Goal: Task Accomplishment & Management: Complete application form

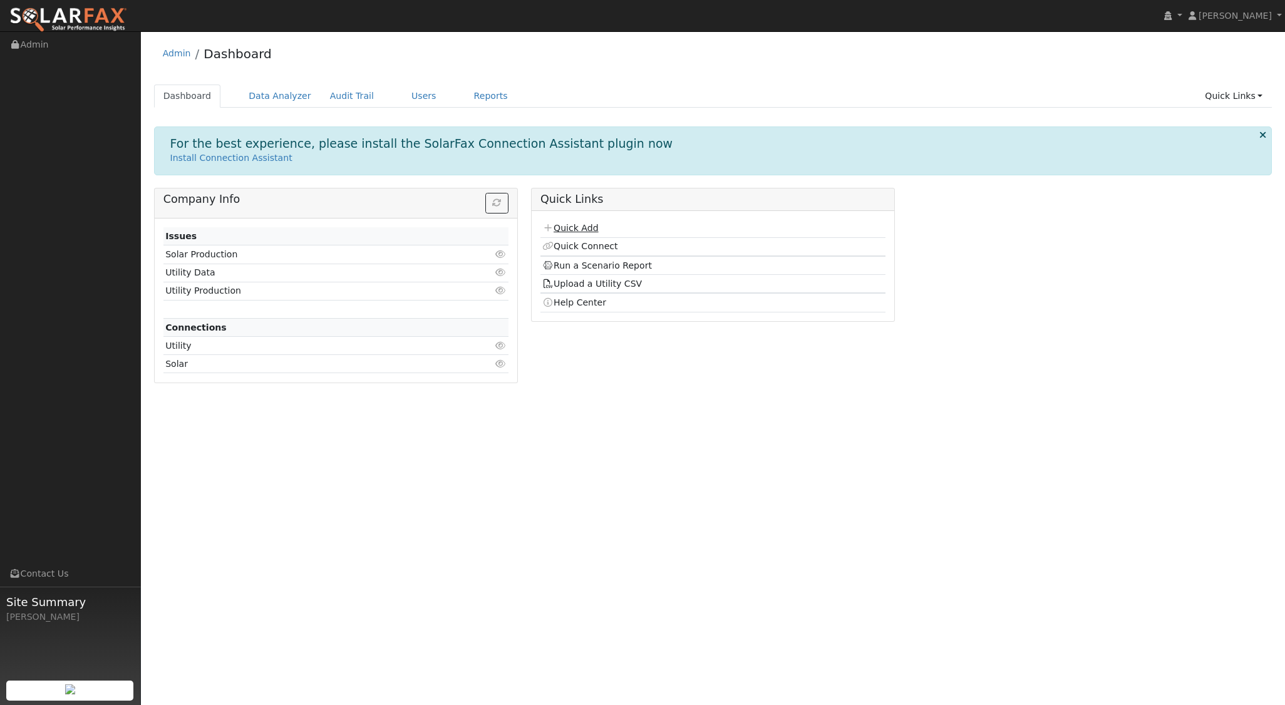
click at [587, 227] on link "Quick Add" at bounding box center [570, 228] width 56 height 10
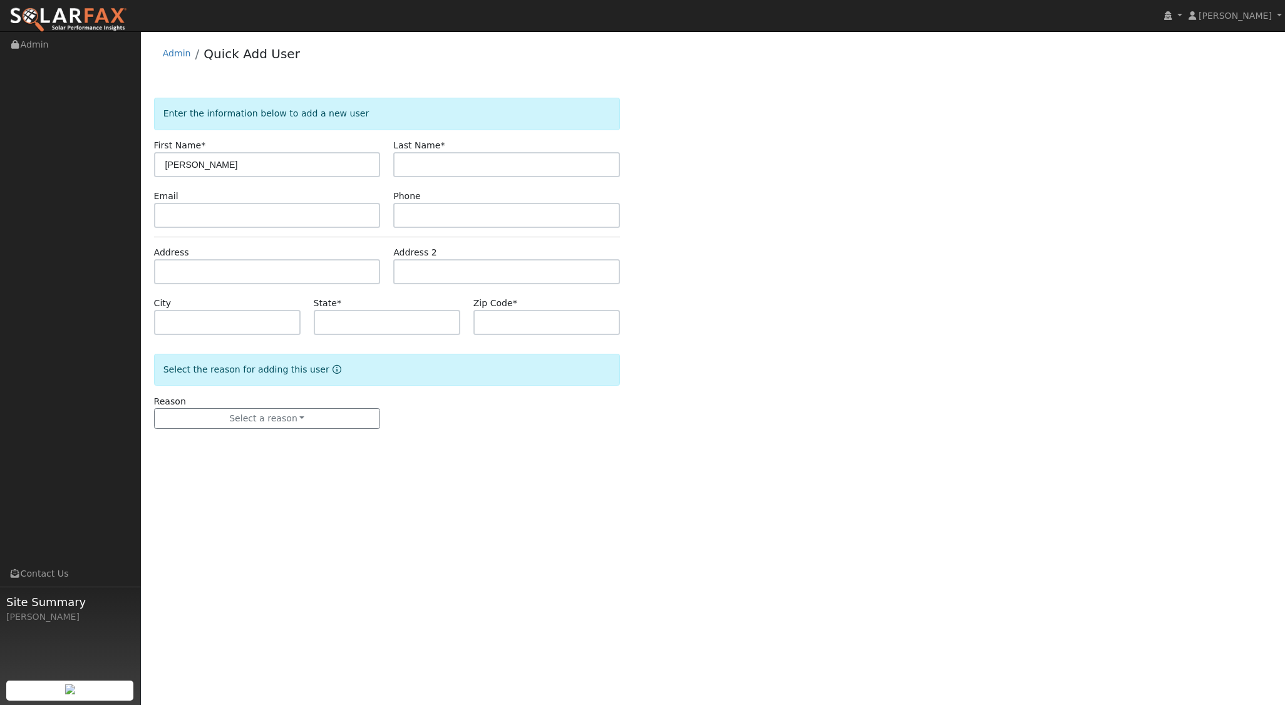
type input "[PERSON_NAME]"
click at [215, 272] on input "text" at bounding box center [267, 271] width 227 height 25
click at [221, 269] on input "9436 carmel" at bounding box center [267, 271] width 227 height 25
type input "9436 carmel"
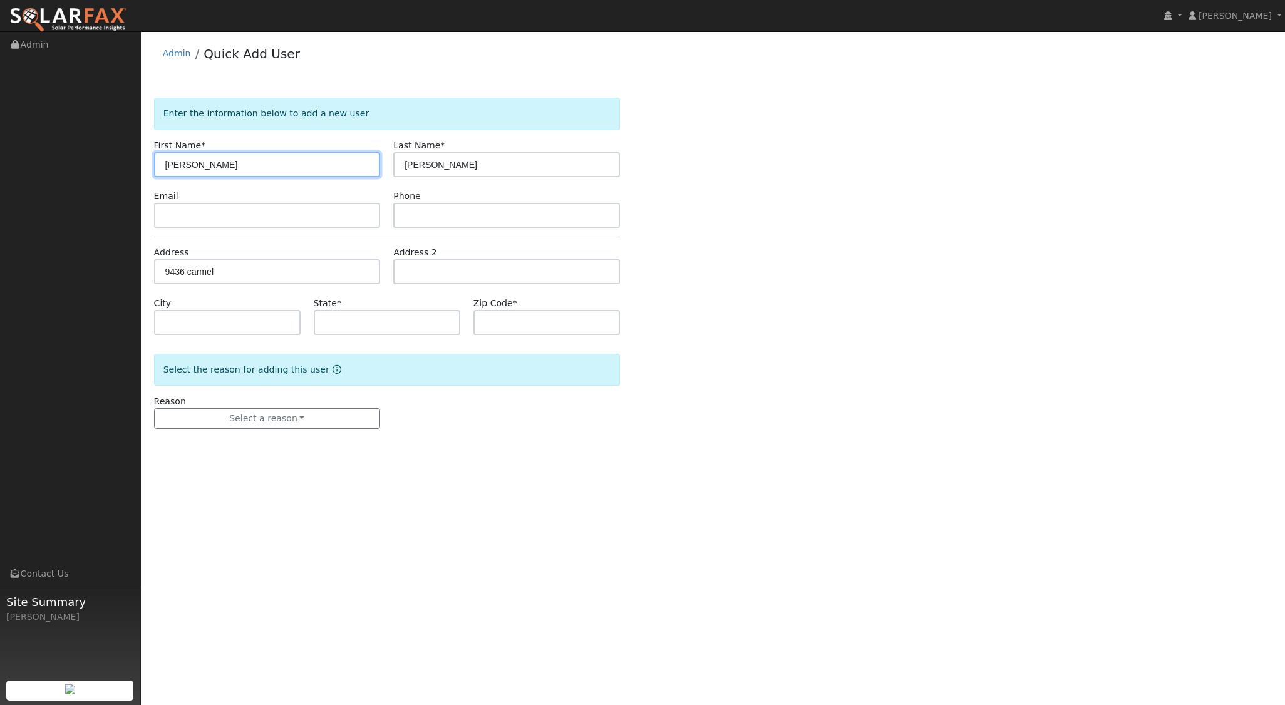
drag, startPoint x: 175, startPoint y: 163, endPoint x: 194, endPoint y: 196, distance: 38.1
click at [177, 171] on input "[PERSON_NAME]" at bounding box center [267, 164] width 227 height 25
type input "[PERSON_NAME]"
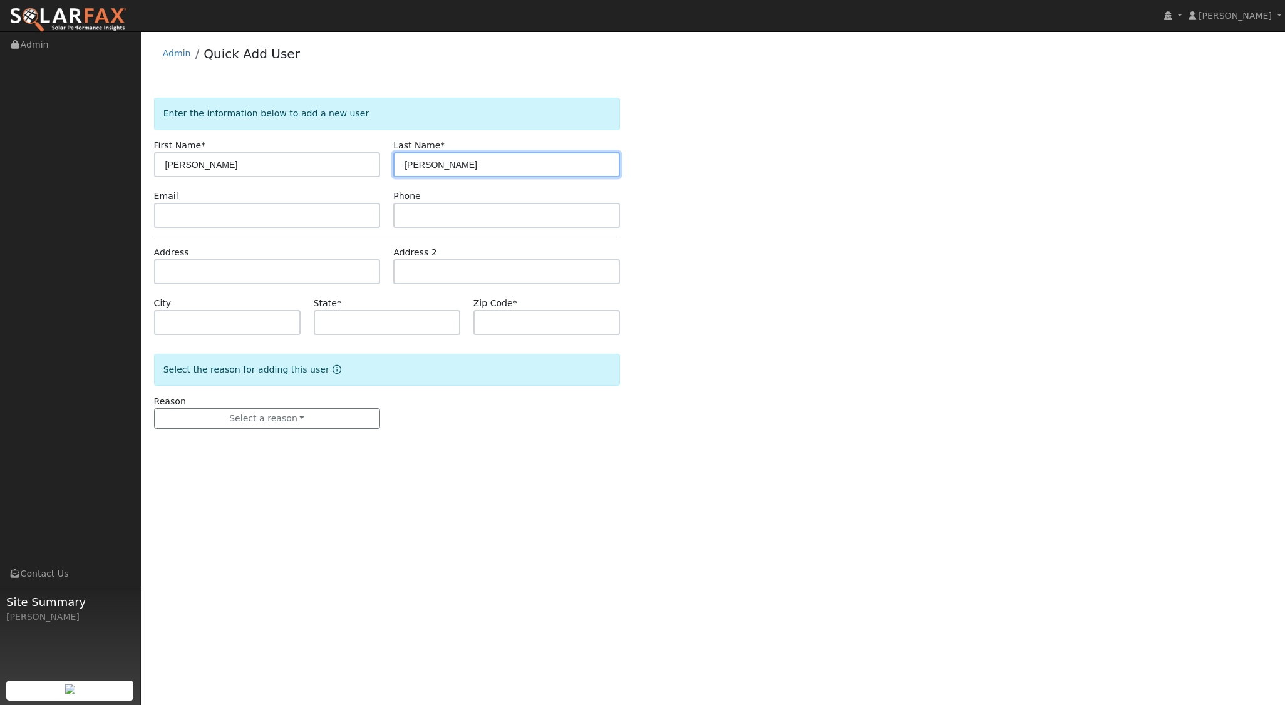
type input "[PERSON_NAME]"
click at [254, 272] on input "text" at bounding box center [267, 271] width 227 height 25
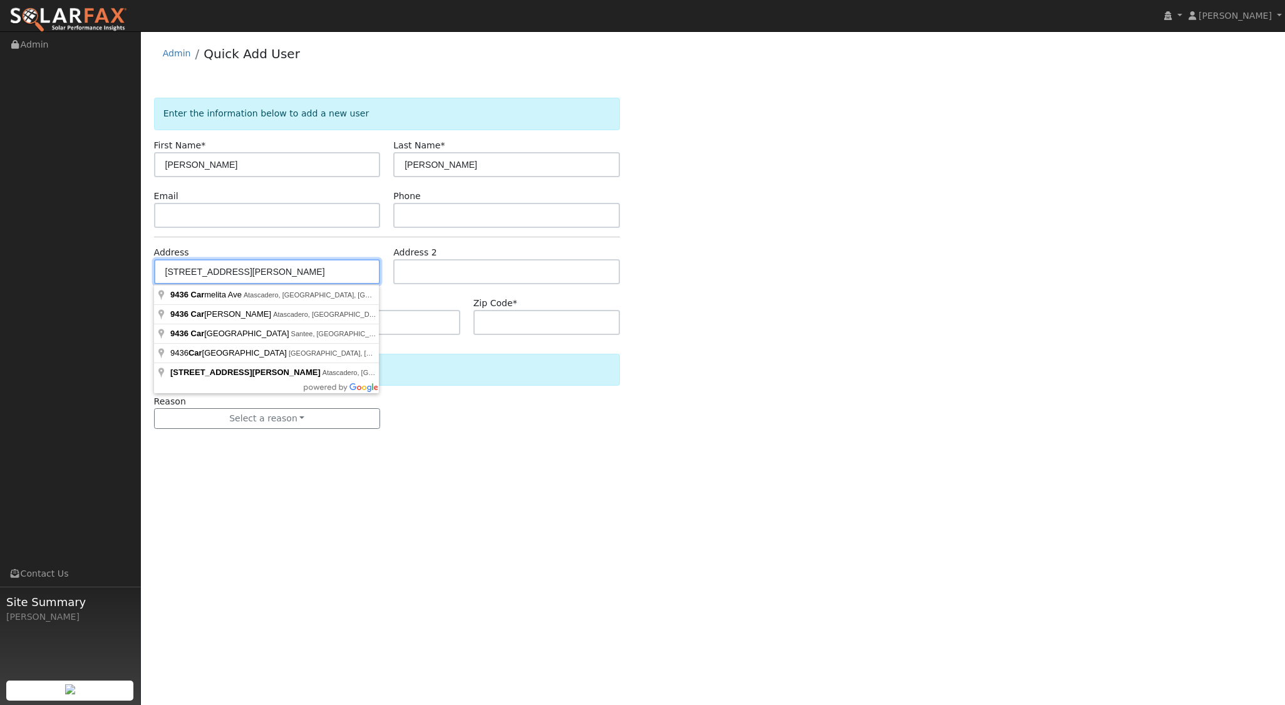
type input "9436 Carmel Road"
type input "Atascadero"
type input "CA"
type input "93422"
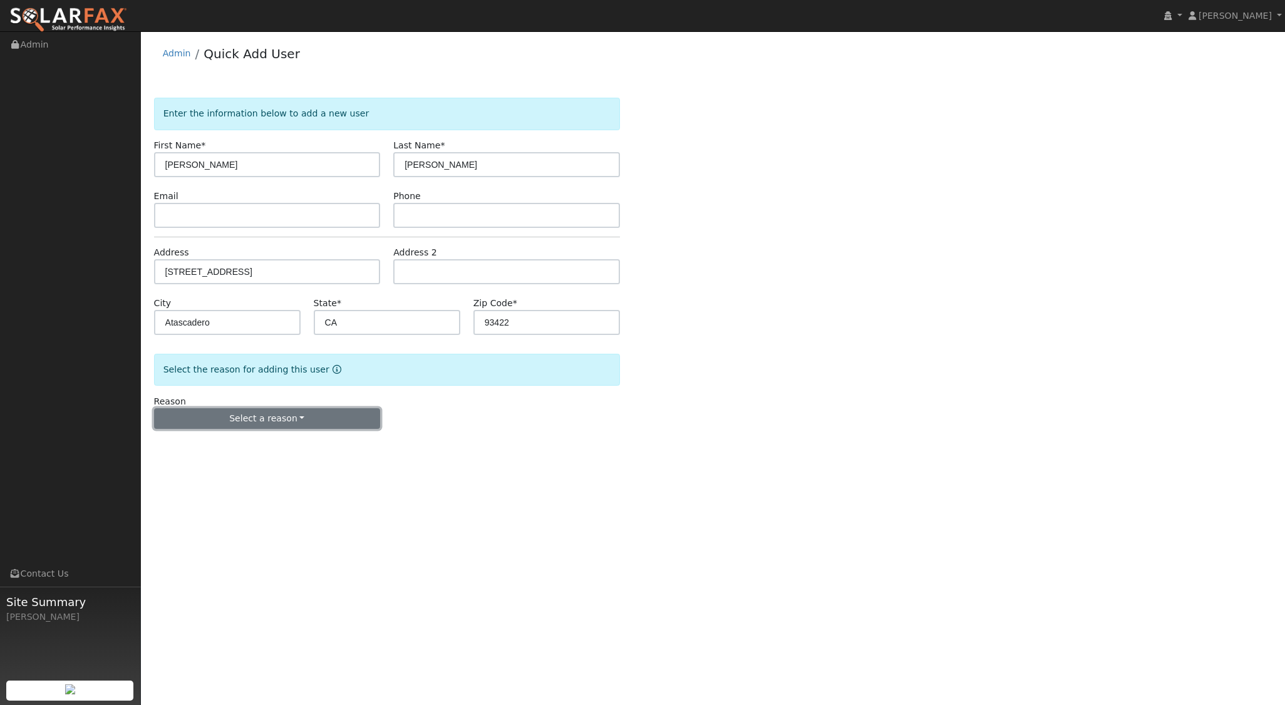
click at [296, 410] on button "Select a reason" at bounding box center [267, 418] width 227 height 21
click at [227, 445] on link "New lead" at bounding box center [224, 444] width 138 height 18
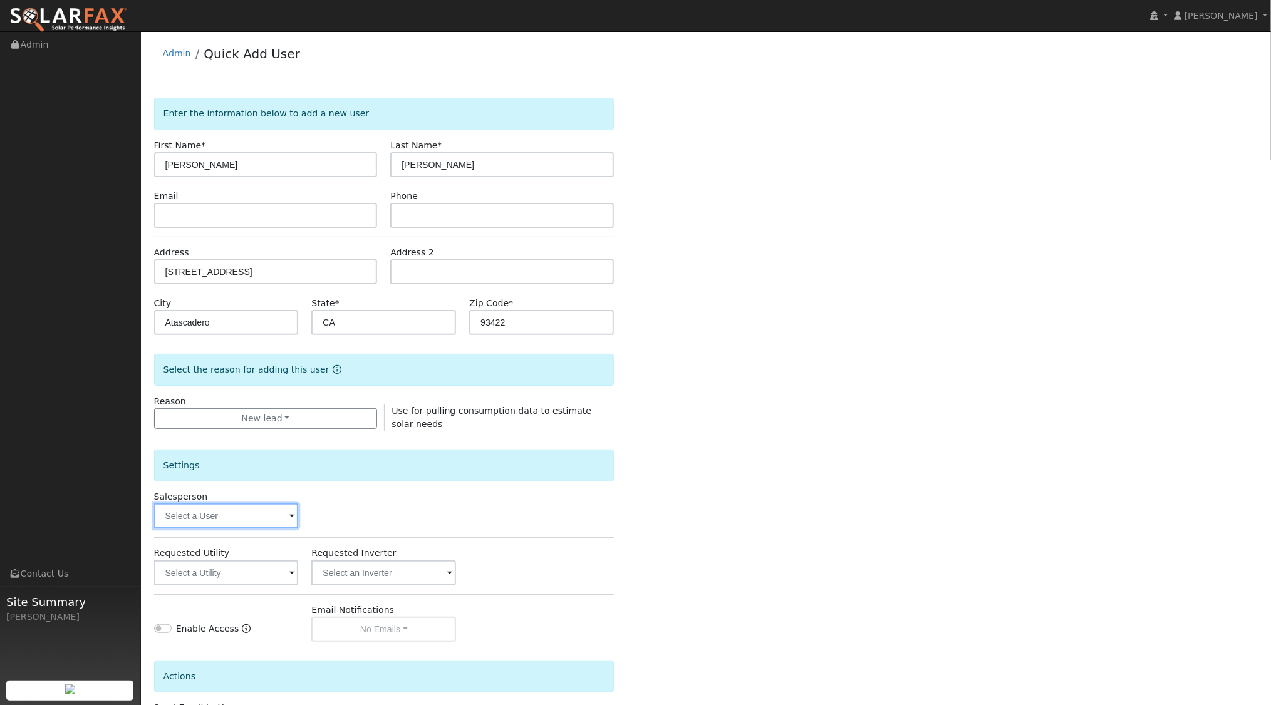
click at [254, 511] on input "text" at bounding box center [226, 516] width 145 height 25
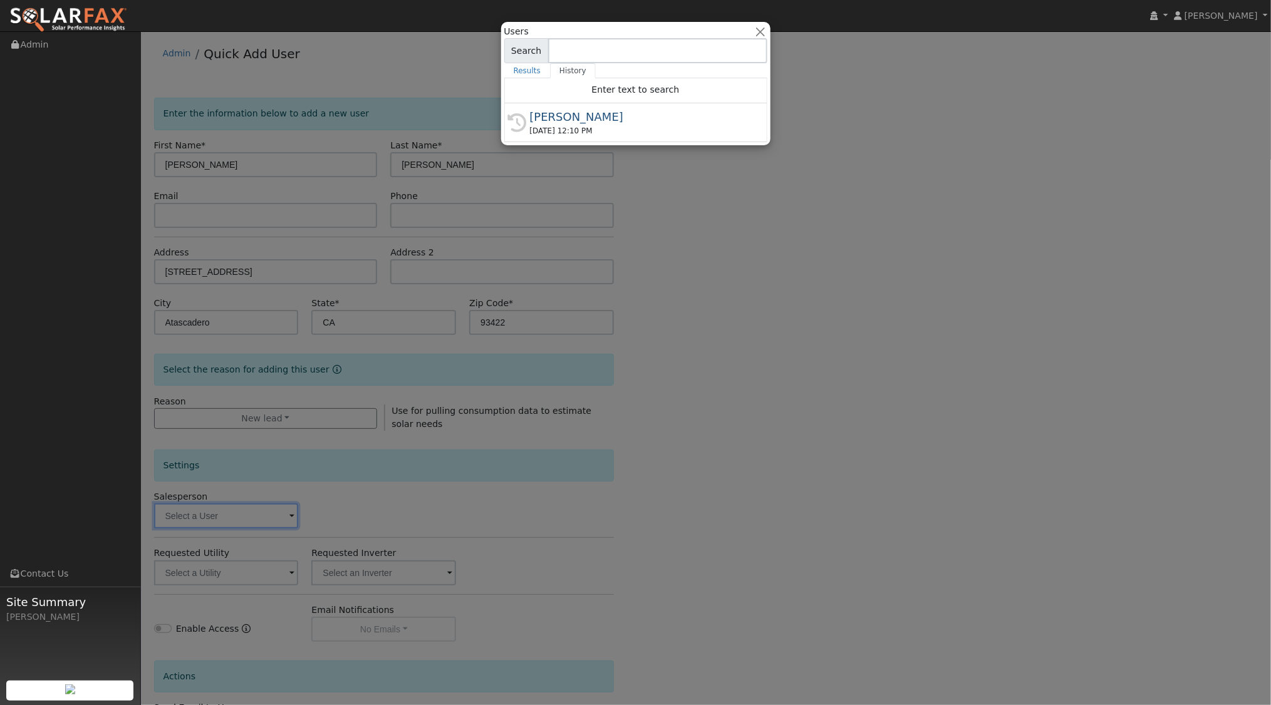
click at [551, 120] on div "[PERSON_NAME]" at bounding box center [641, 116] width 223 height 17
type input "[PERSON_NAME]"
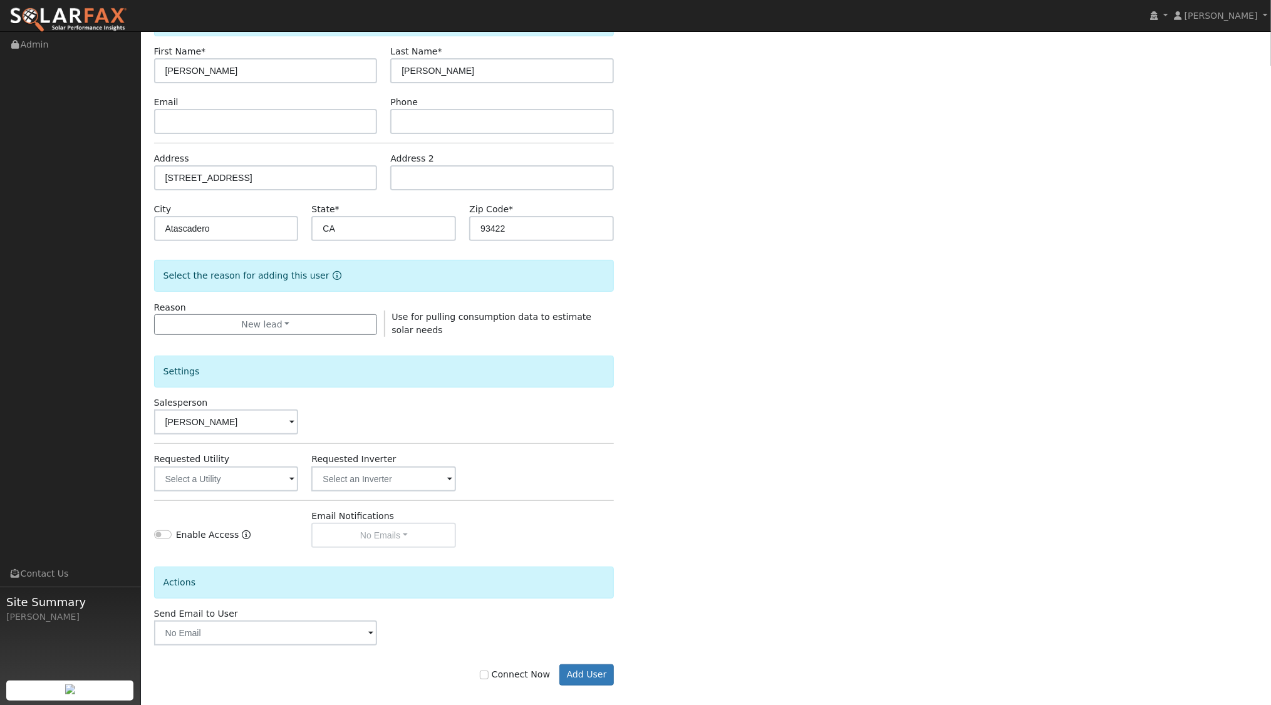
scroll to position [103, 0]
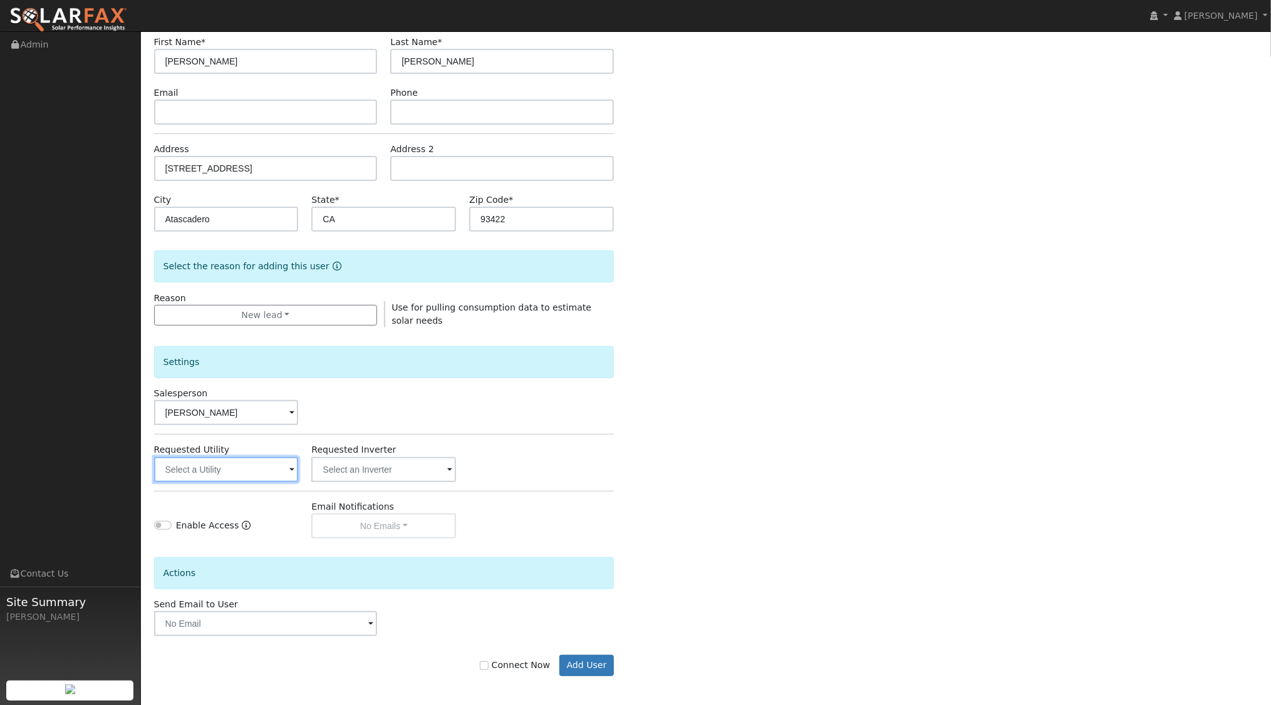
click at [284, 475] on input "text" at bounding box center [226, 469] width 145 height 25
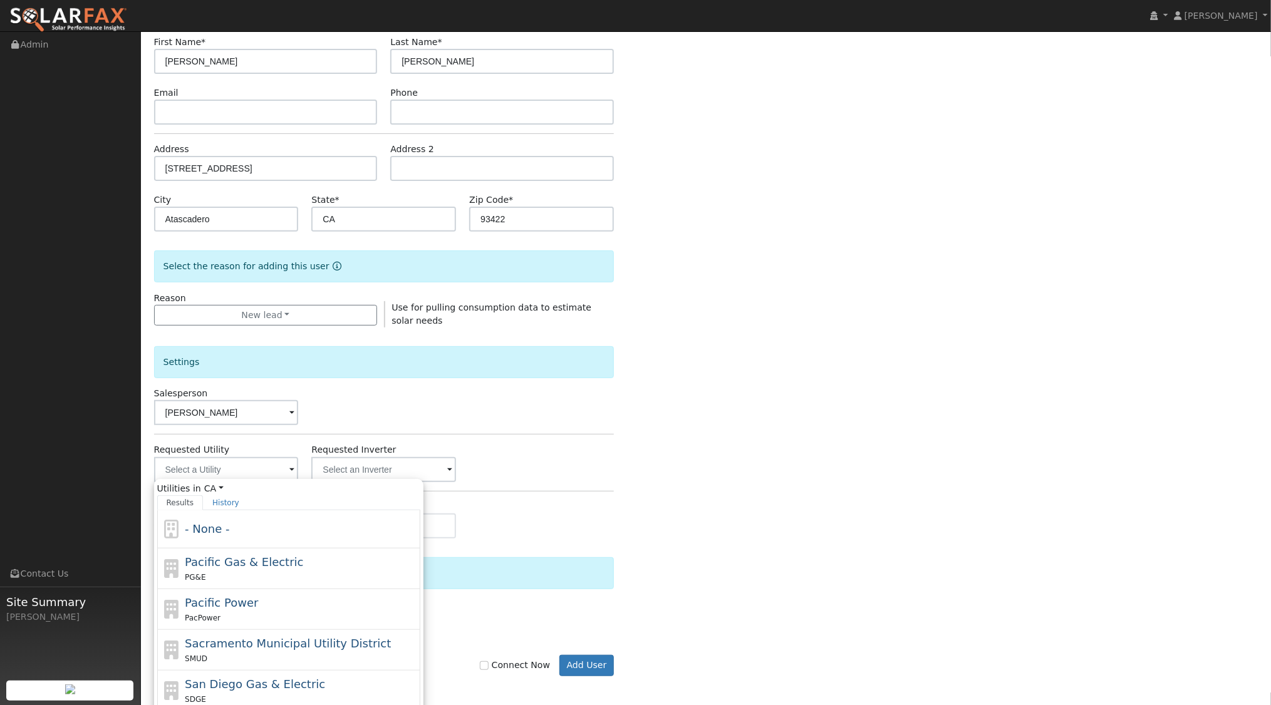
click at [262, 560] on span "Pacific Gas & Electric" at bounding box center [244, 562] width 118 height 13
type input "Pacific Gas & Electric"
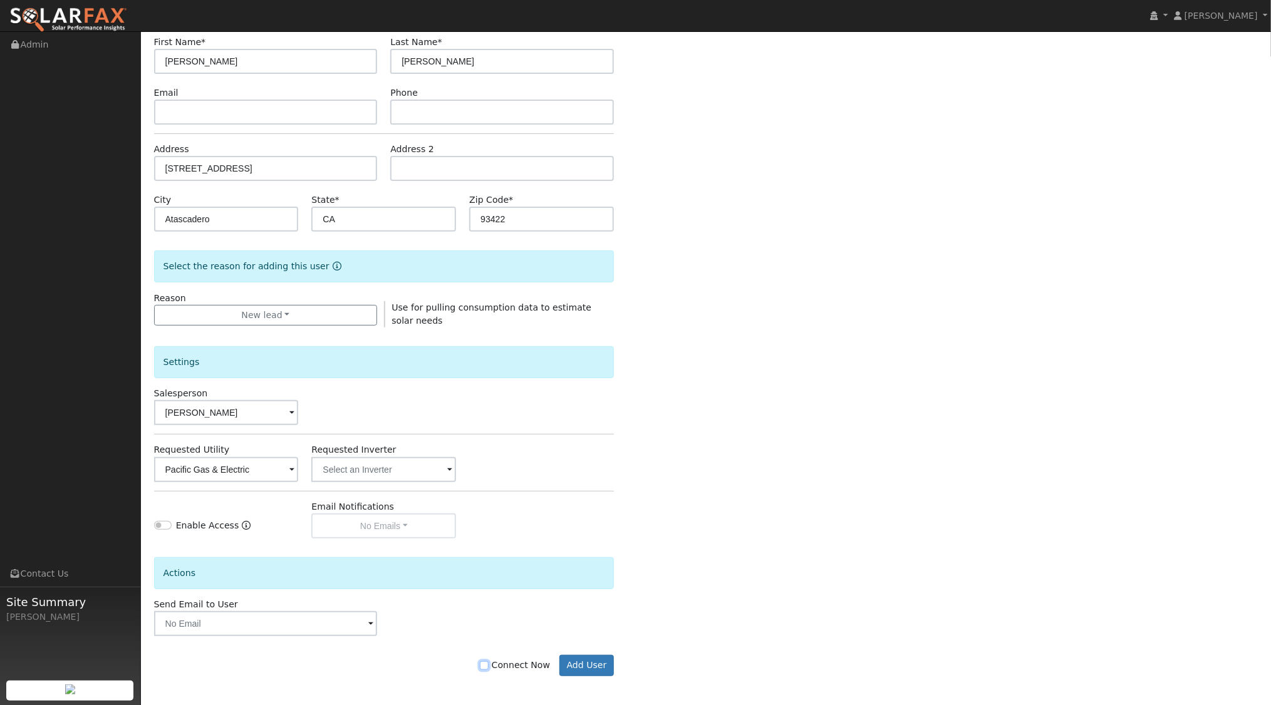
click at [489, 663] on input "Connect Now" at bounding box center [484, 665] width 9 height 9
checkbox input "true"
click at [593, 663] on button "Add User" at bounding box center [586, 665] width 54 height 21
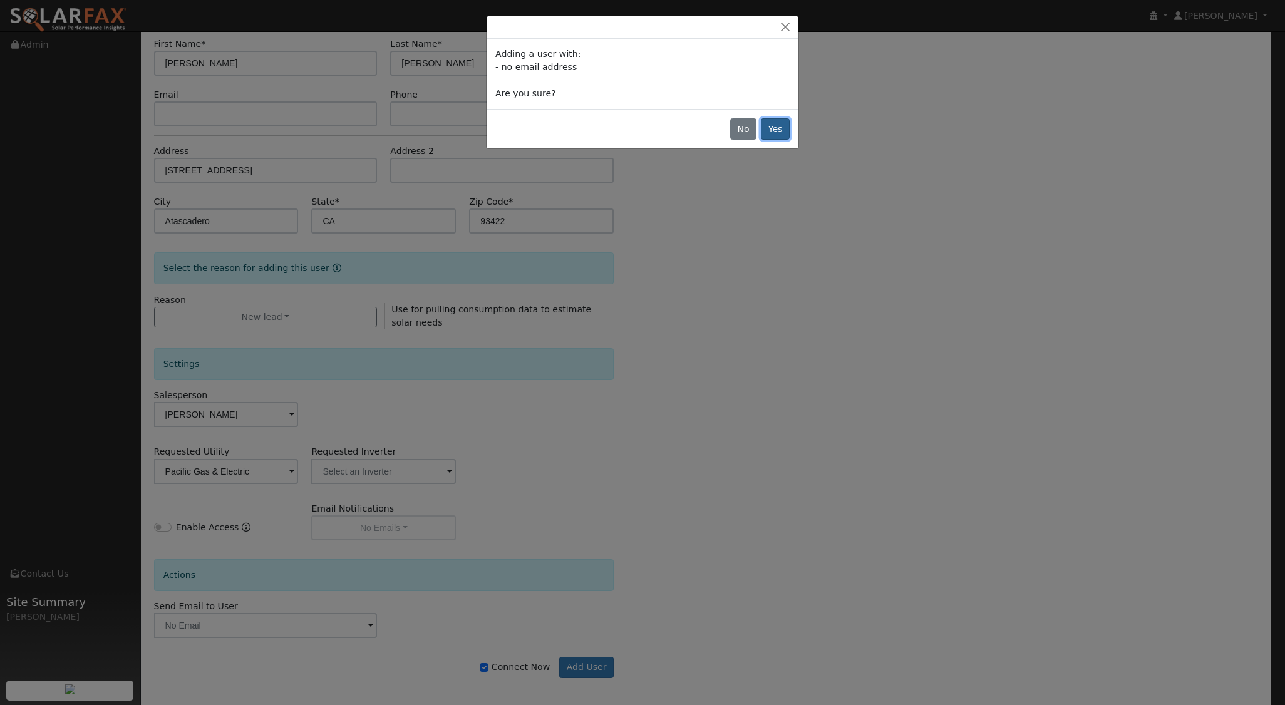
click at [778, 130] on button "Yes" at bounding box center [775, 128] width 29 height 21
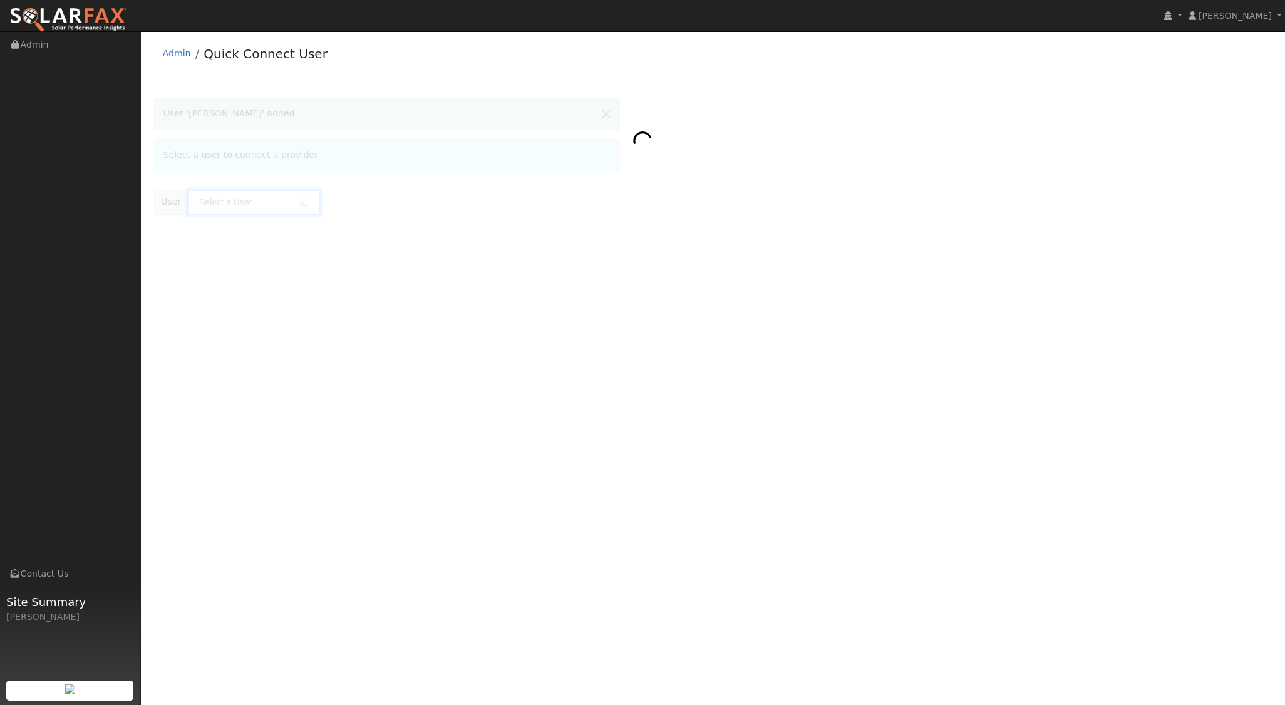
type input "john watson"
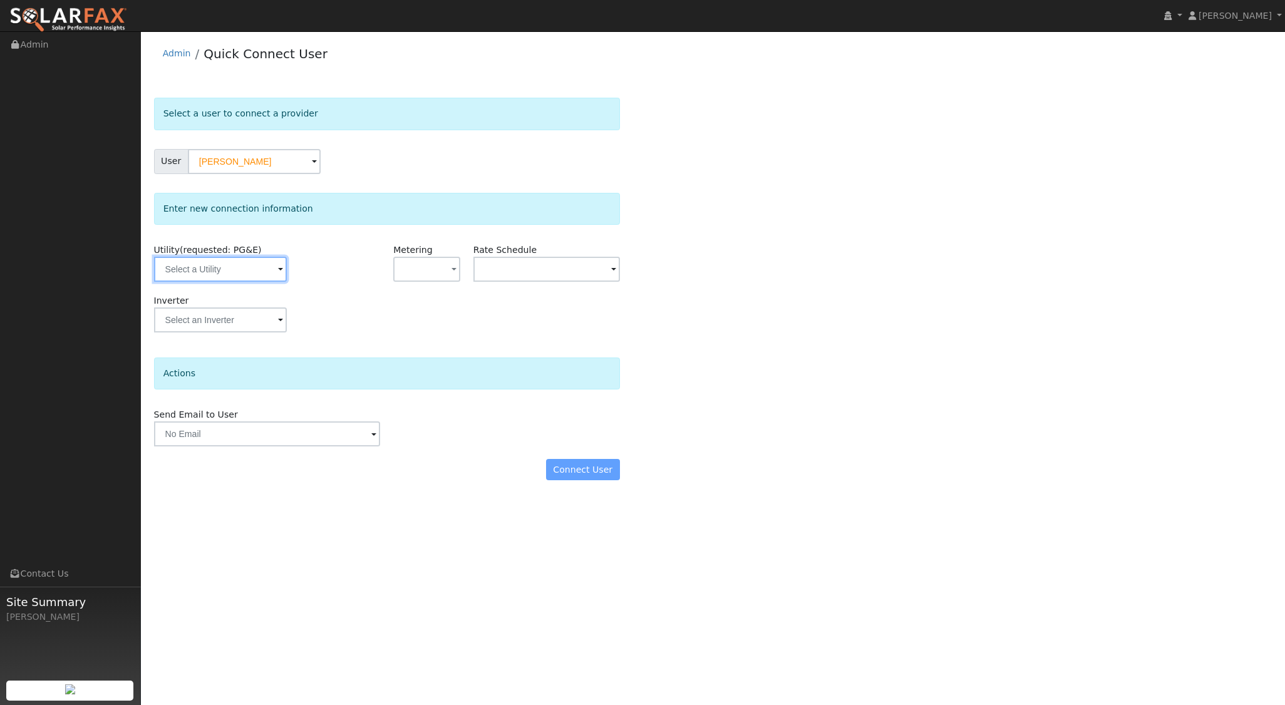
click at [271, 274] on input "text" at bounding box center [220, 269] width 133 height 25
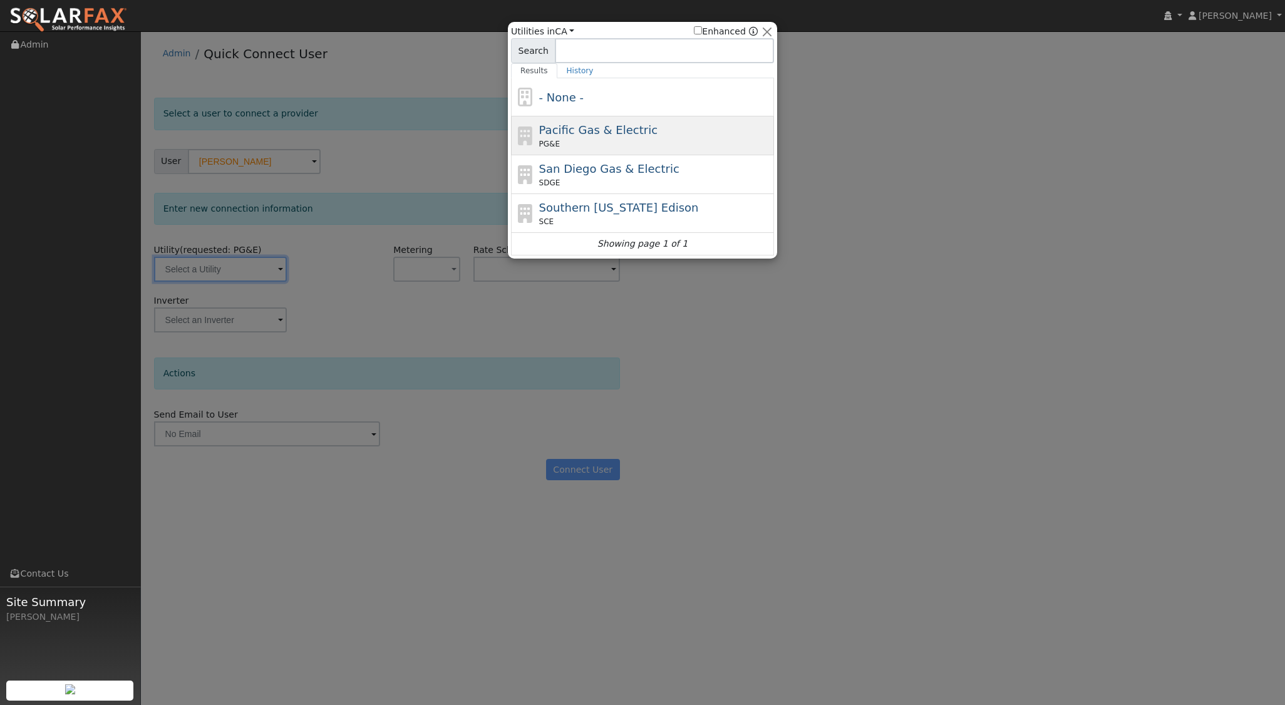
click at [621, 132] on span "Pacific Gas & Electric" at bounding box center [598, 129] width 118 height 13
type input "PG&E"
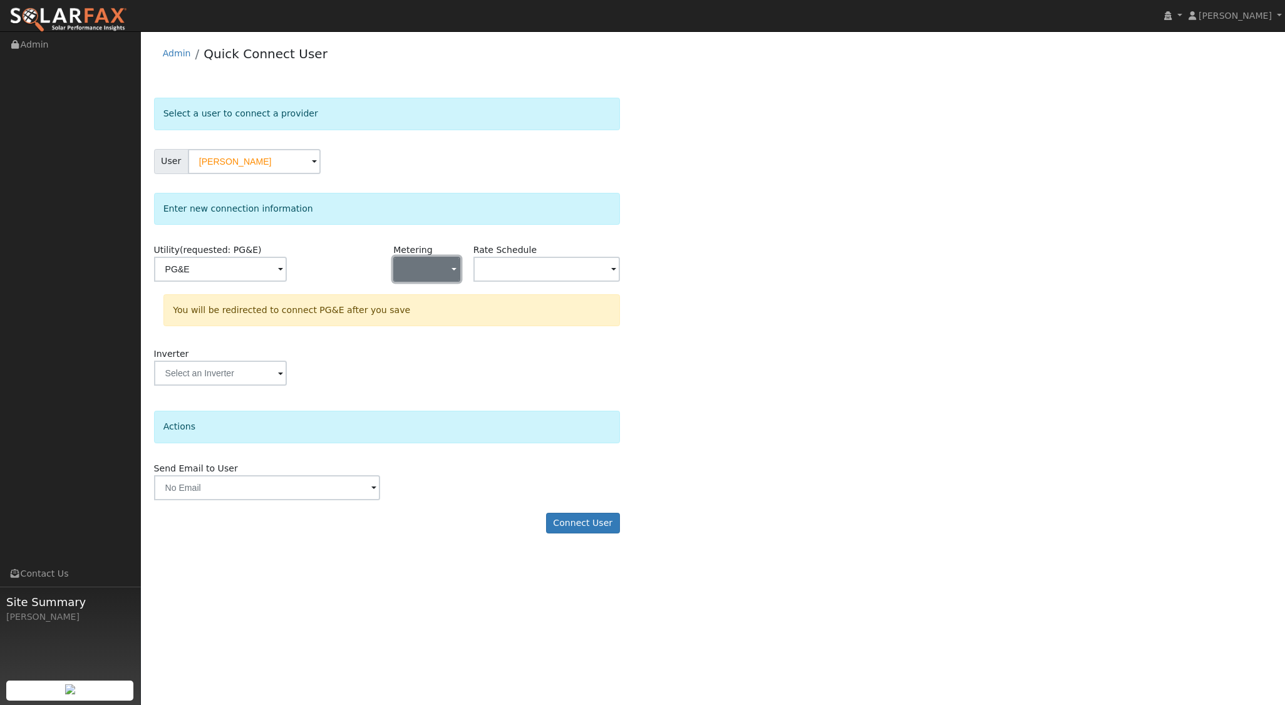
click at [425, 269] on button "button" at bounding box center [426, 269] width 66 height 25
click at [413, 313] on link "NEM" at bounding box center [437, 314] width 87 height 18
click at [287, 272] on input "text" at bounding box center [220, 269] width 133 height 25
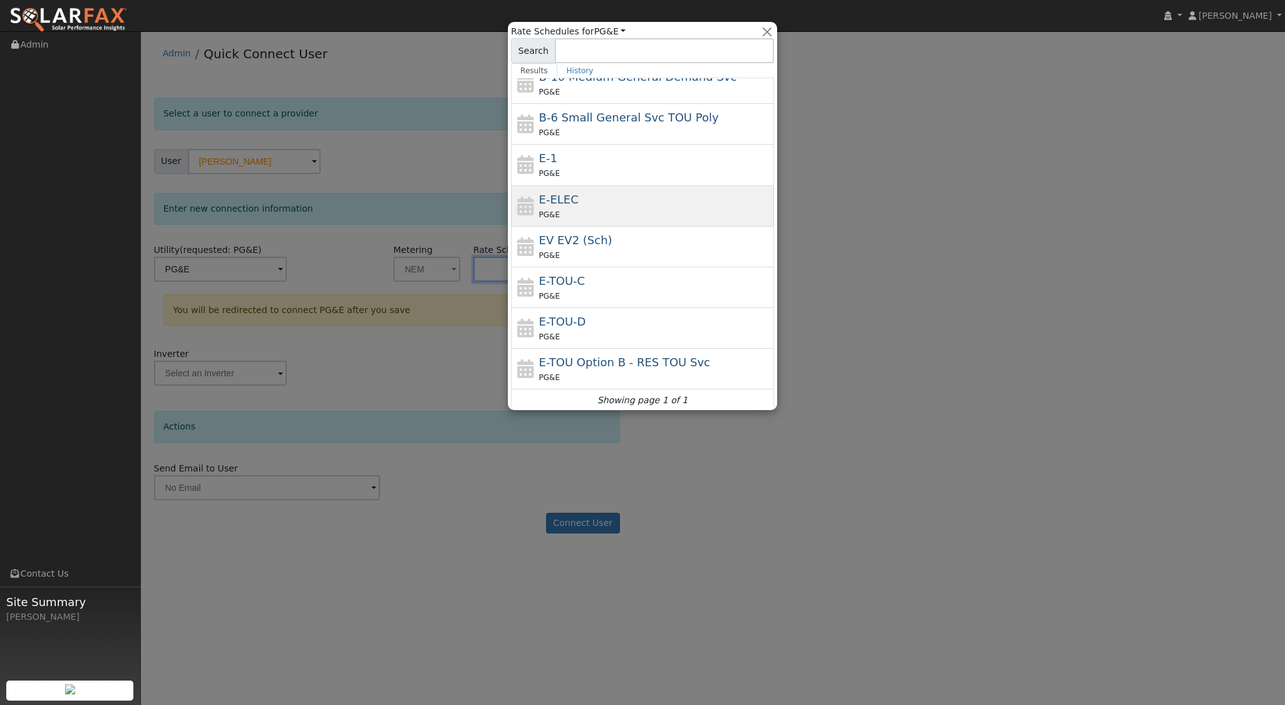
scroll to position [97, 0]
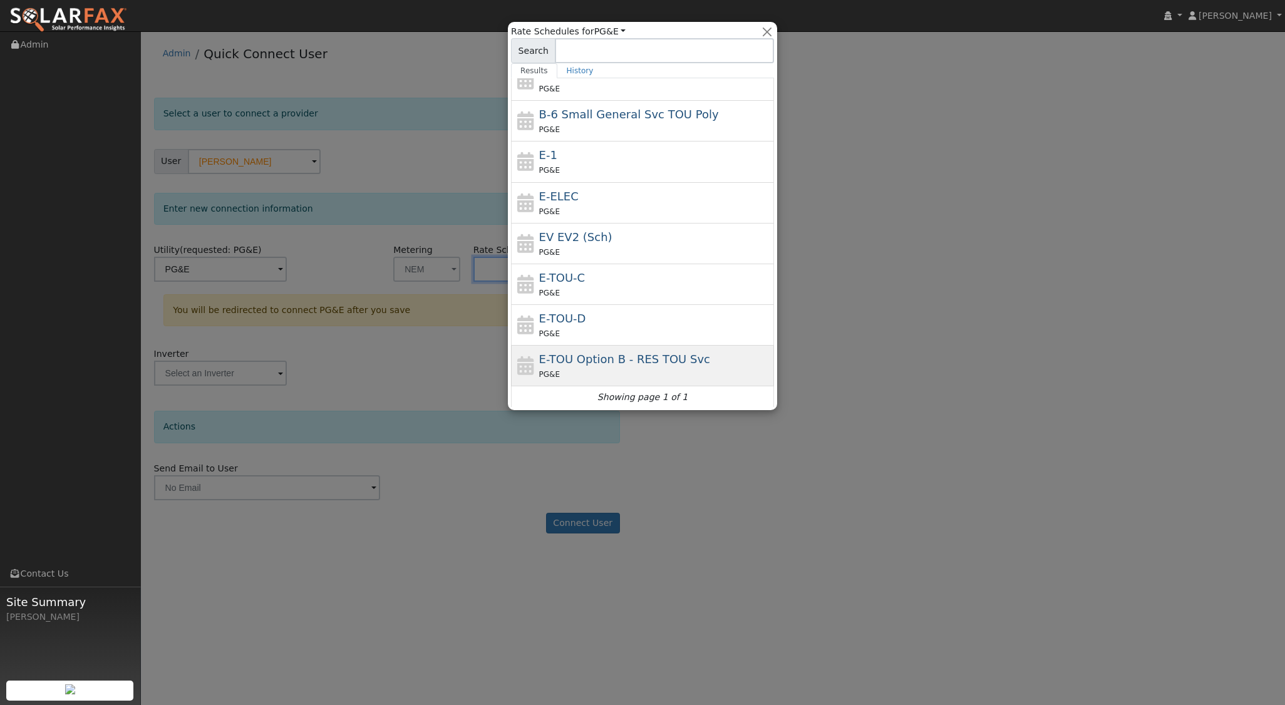
click at [613, 364] on span "E-TOU Option B - RES TOU Svc" at bounding box center [624, 359] width 171 height 13
type input "E-TOU Option B - RES TOU Svc"
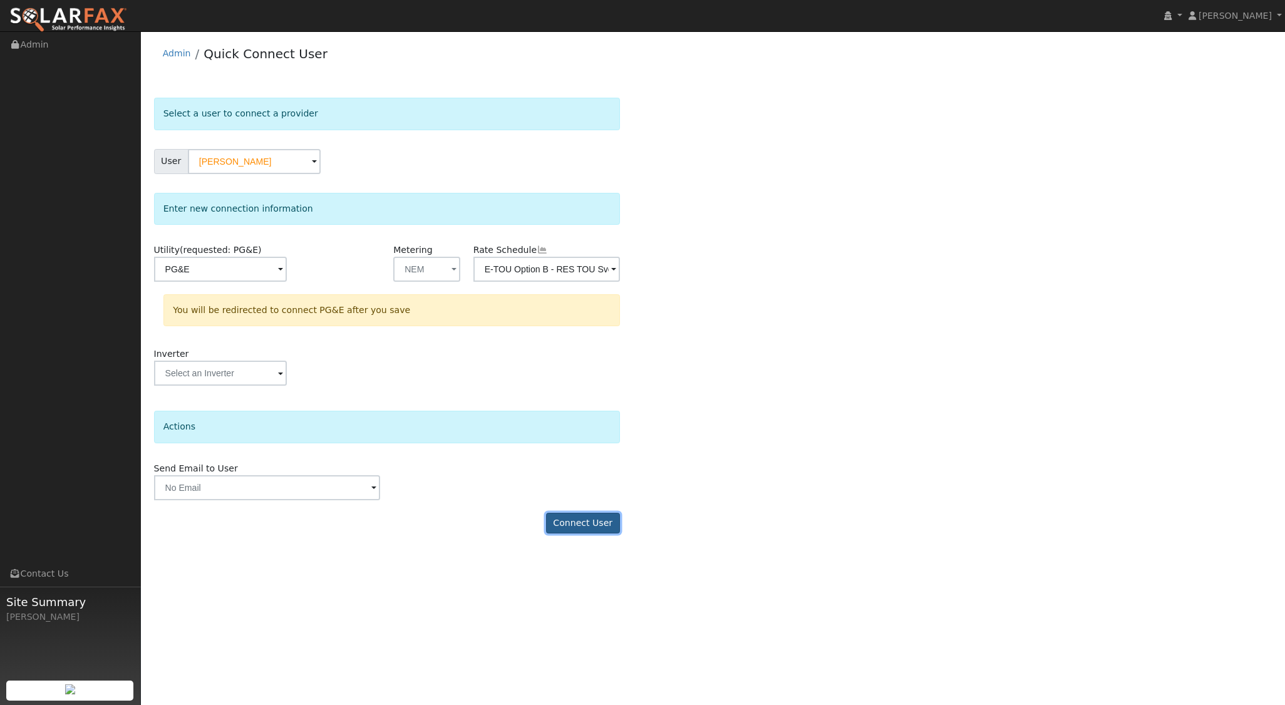
click at [586, 513] on button "Connect User" at bounding box center [583, 523] width 74 height 21
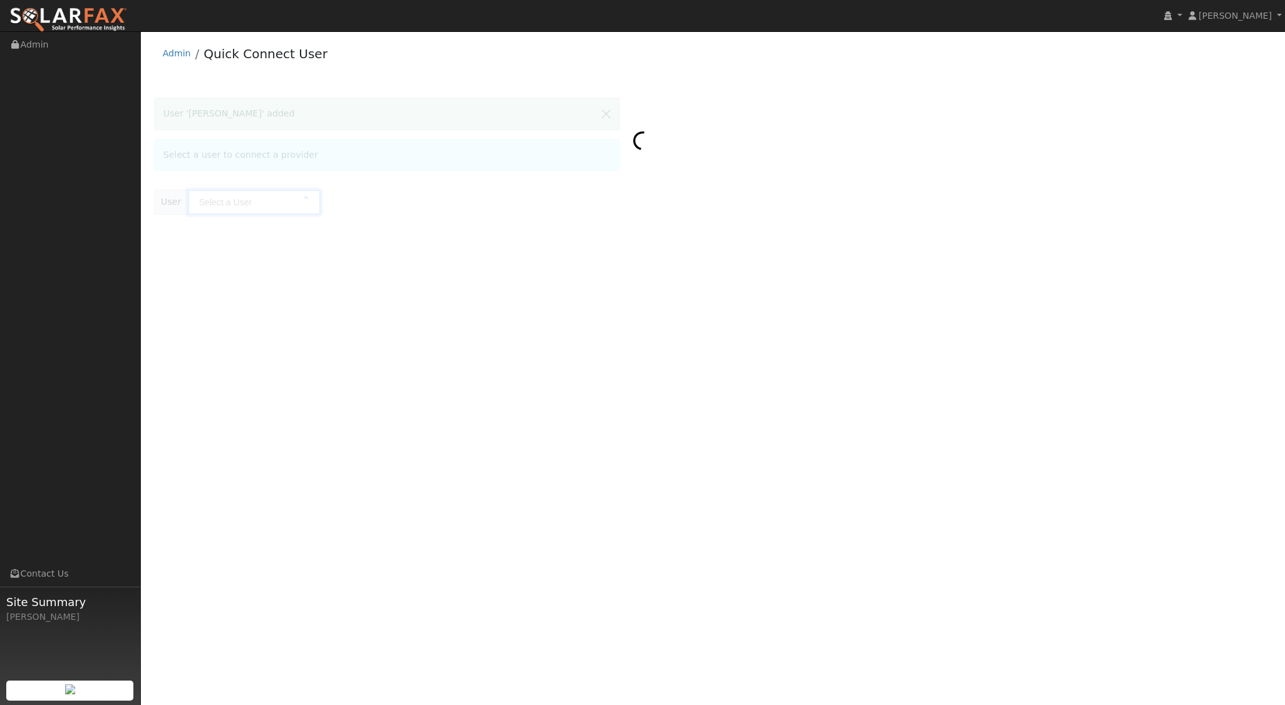
type input "[PERSON_NAME]"
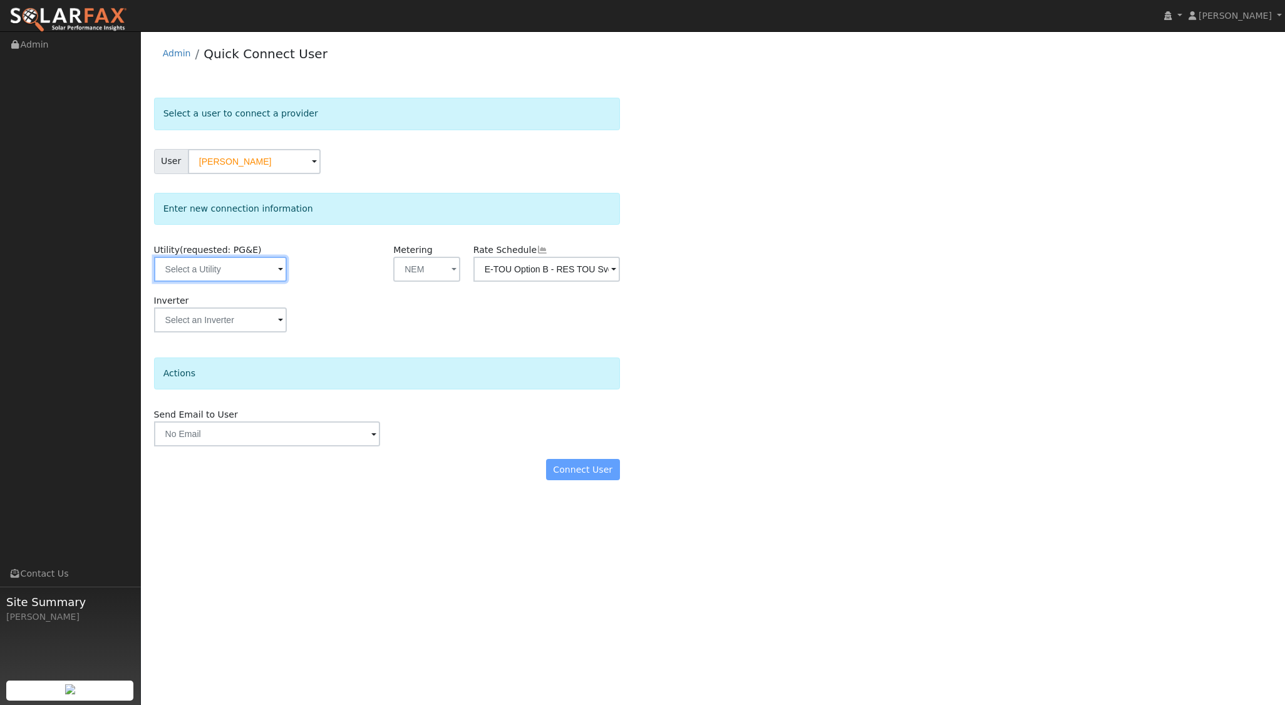
click at [238, 272] on input "text" at bounding box center [220, 269] width 133 height 25
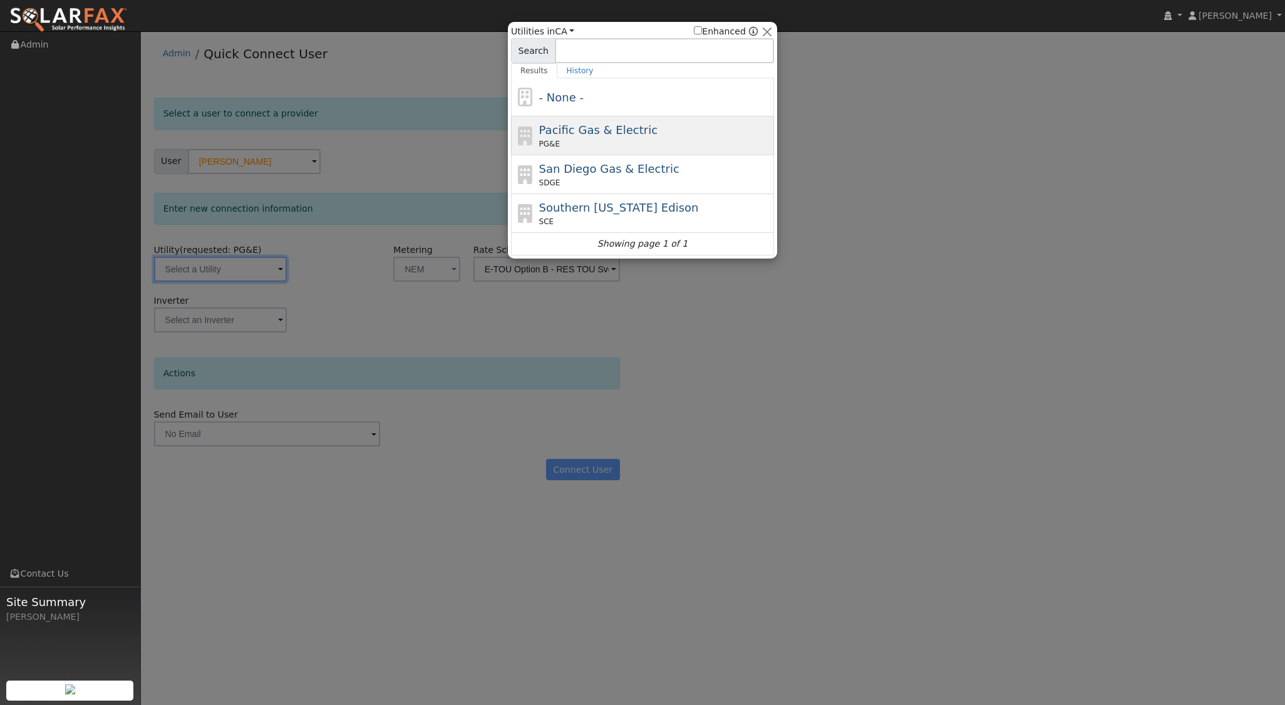
click at [582, 137] on span "Pacific Gas & Electric" at bounding box center [598, 129] width 118 height 13
type input "PG&E"
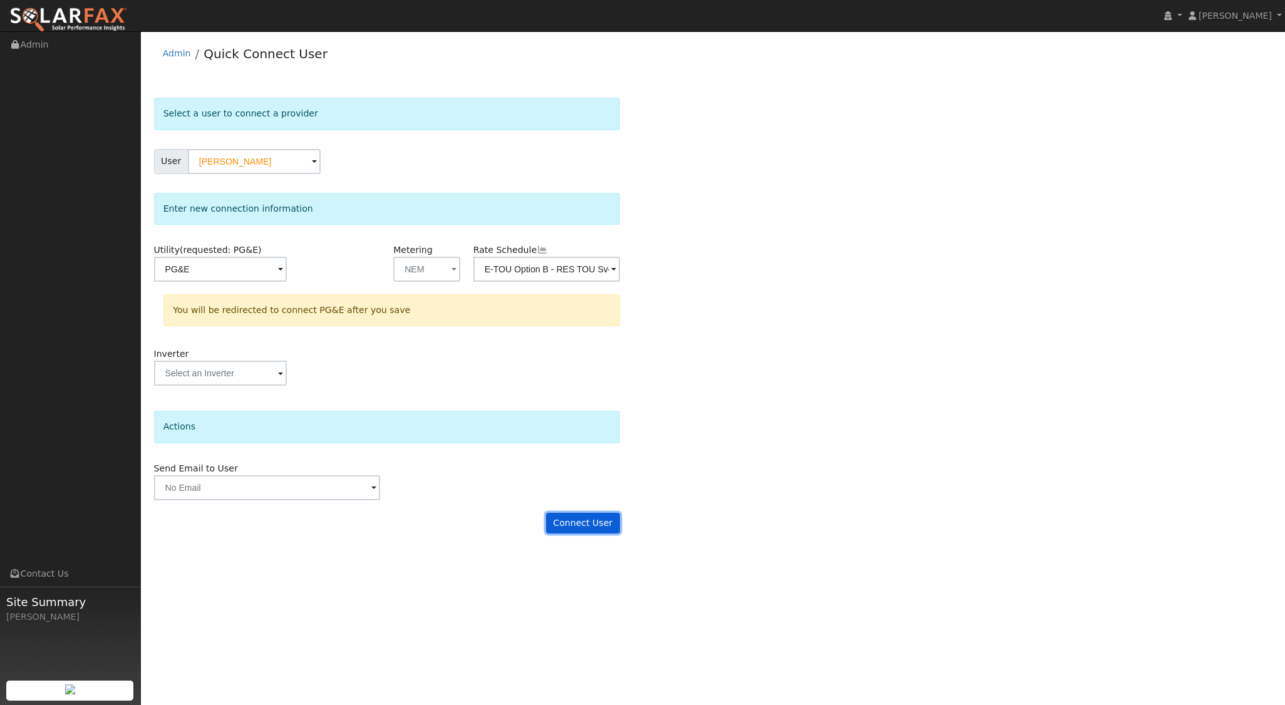
click at [588, 518] on button "Connect User" at bounding box center [583, 523] width 74 height 21
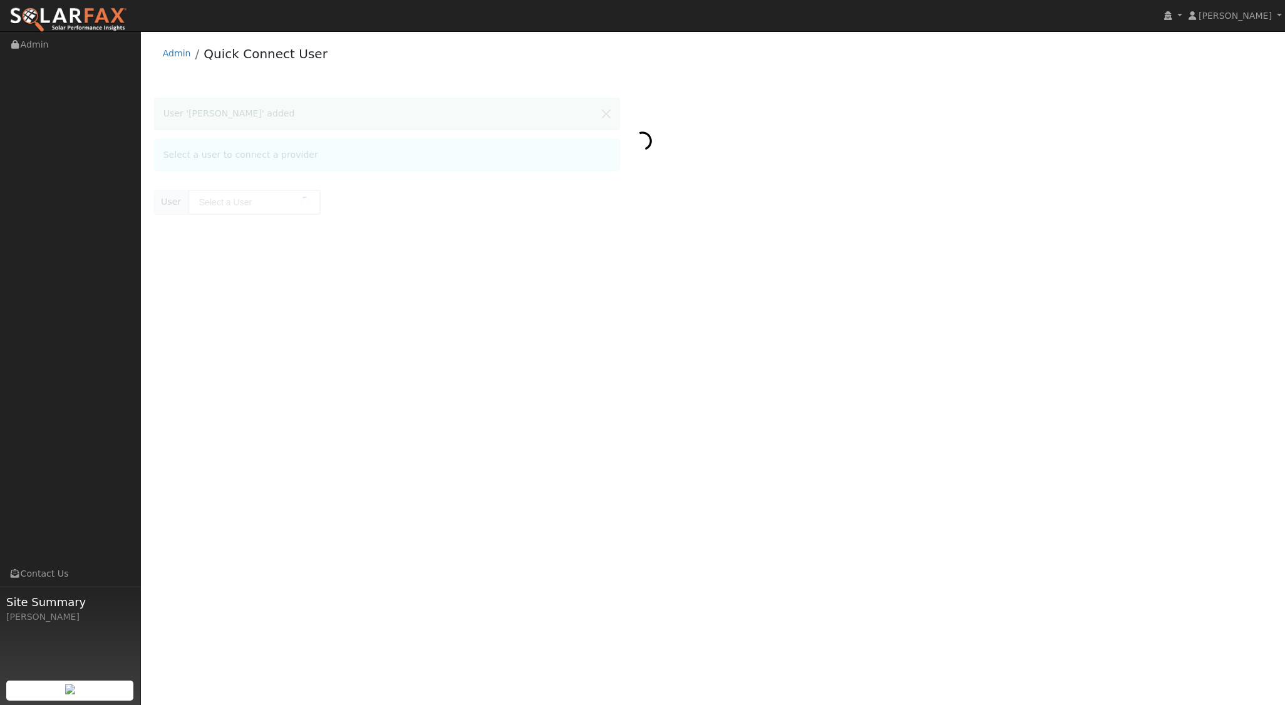
type input "[PERSON_NAME]"
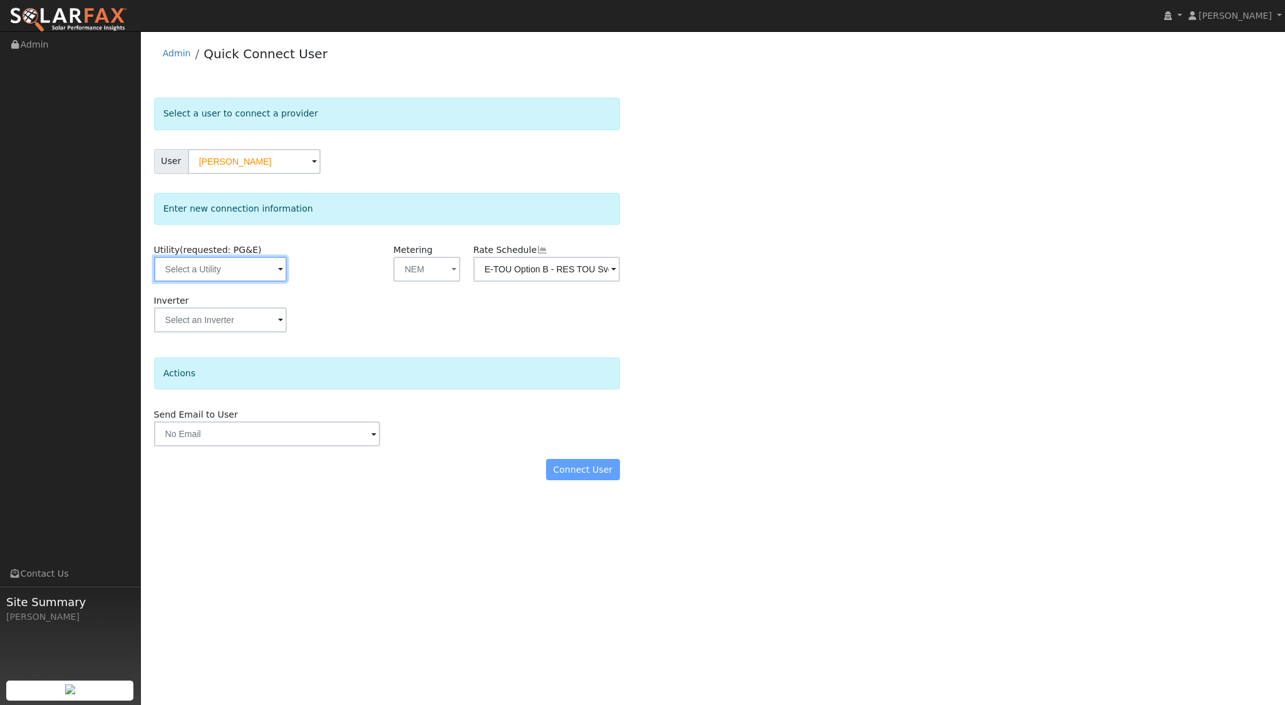
click at [216, 273] on input "text" at bounding box center [220, 269] width 133 height 25
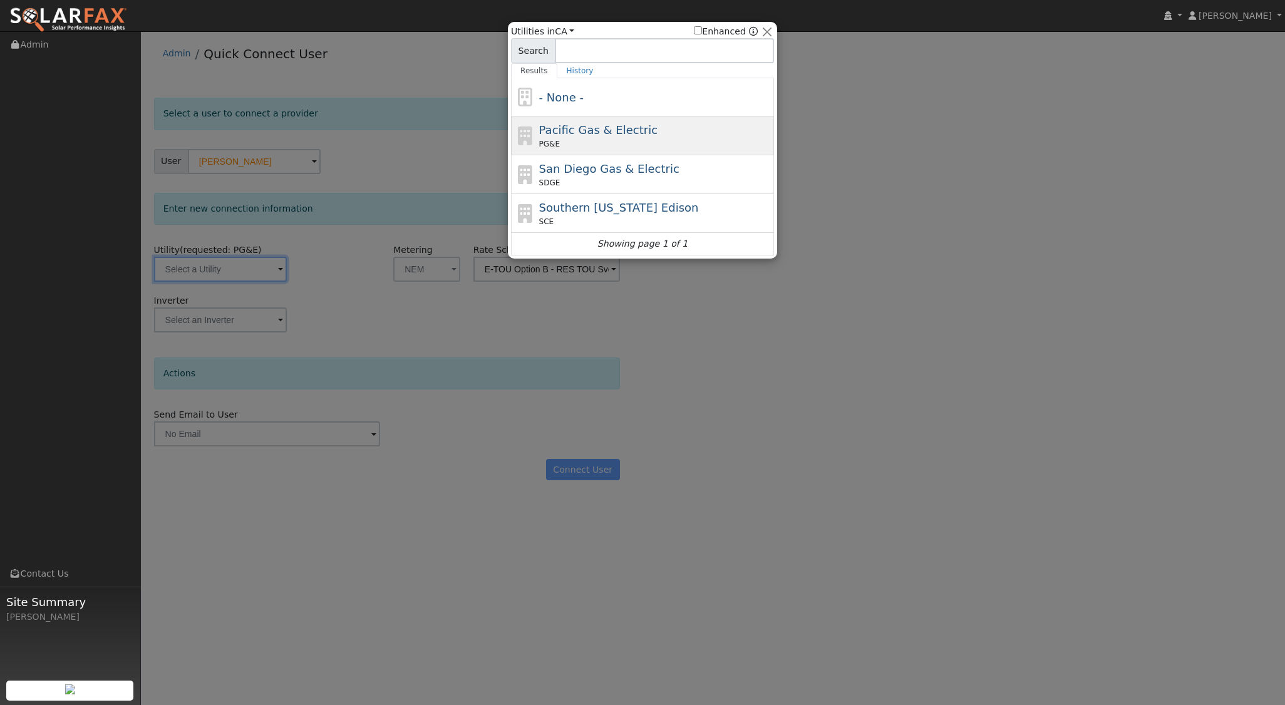
click at [567, 133] on span "Pacific Gas & Electric" at bounding box center [598, 129] width 118 height 13
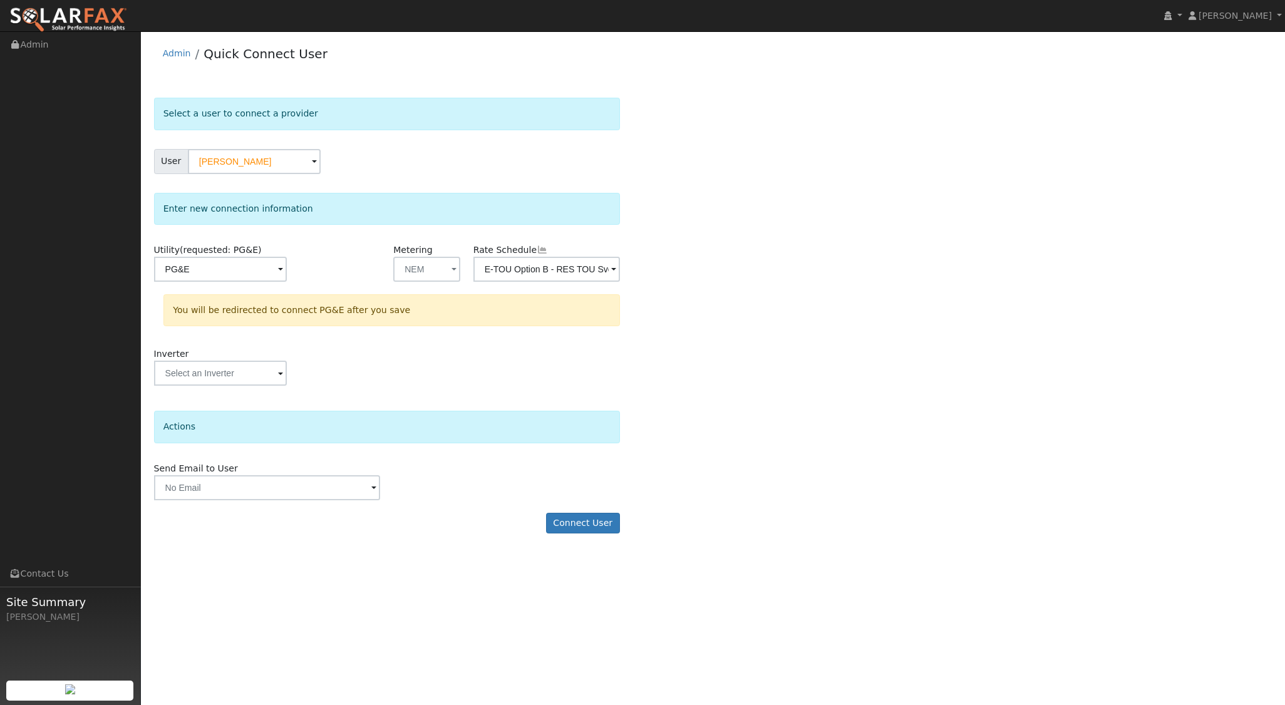
type input "PG&E"
click at [588, 521] on button "Connect User" at bounding box center [583, 523] width 74 height 21
